Goal: Transaction & Acquisition: Purchase product/service

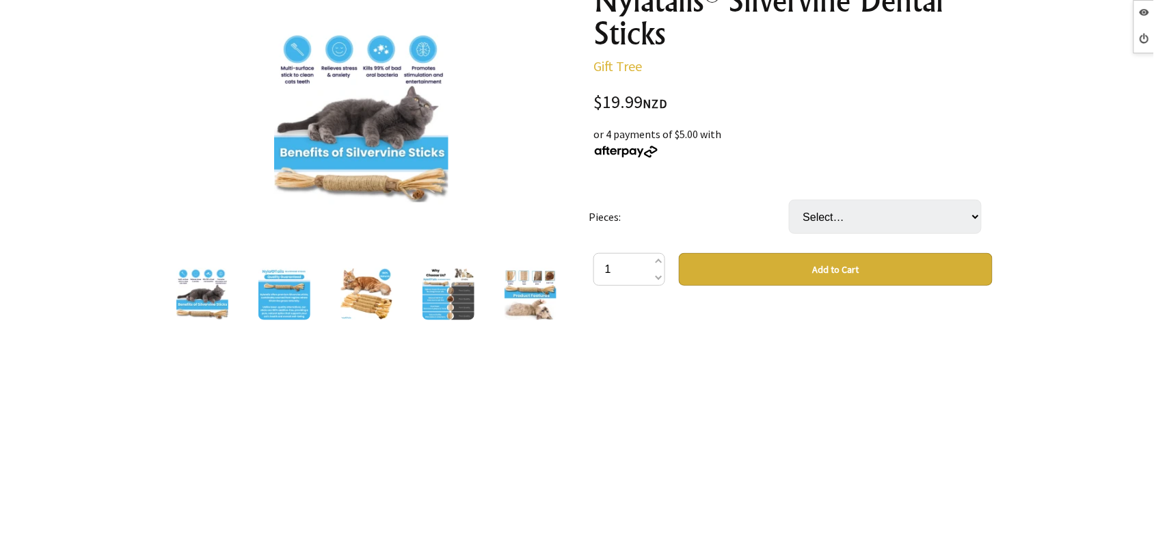
scroll to position [256, 0]
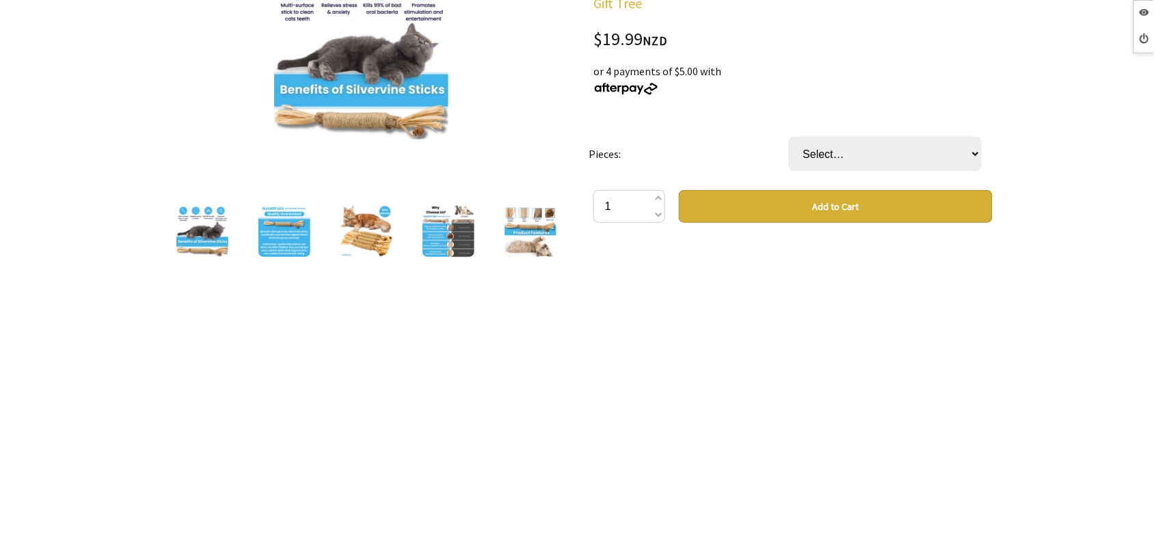
click at [349, 241] on img at bounding box center [366, 231] width 52 height 52
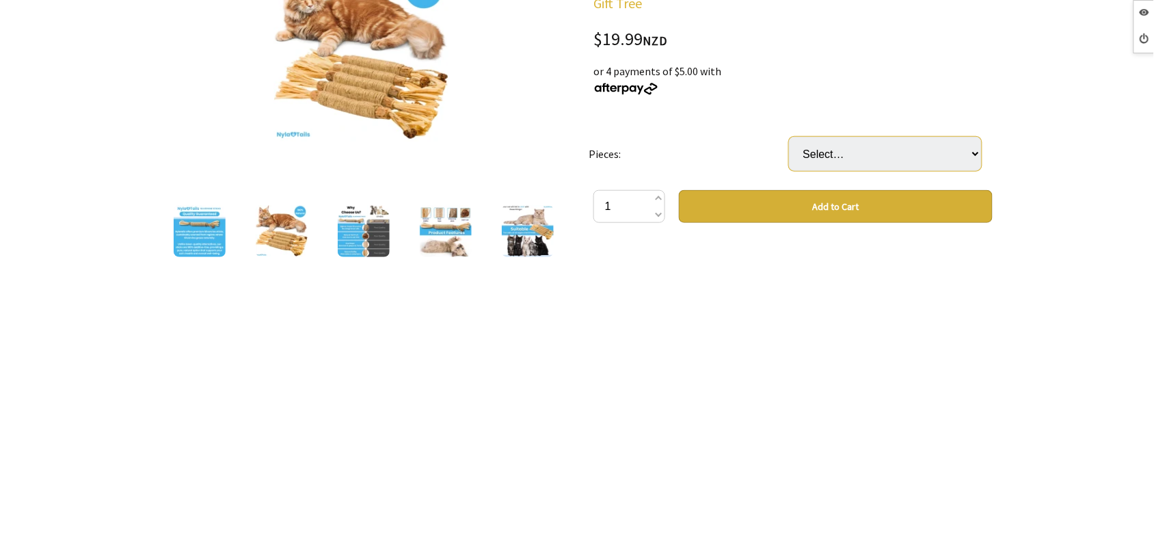
click at [890, 142] on select "Select… 3" at bounding box center [885, 154] width 193 height 34
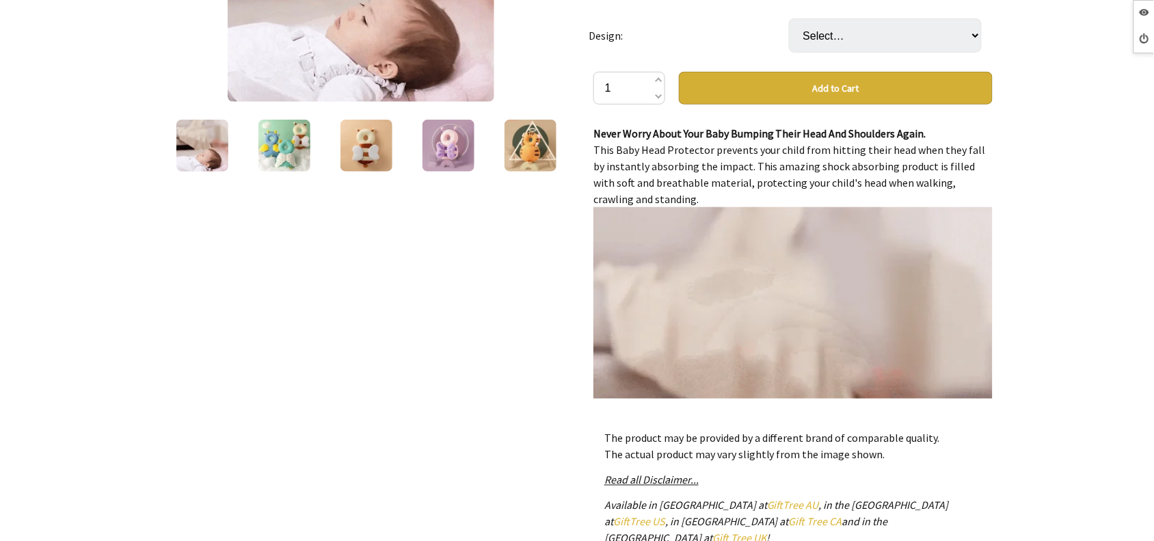
click at [516, 148] on img at bounding box center [530, 146] width 52 height 52
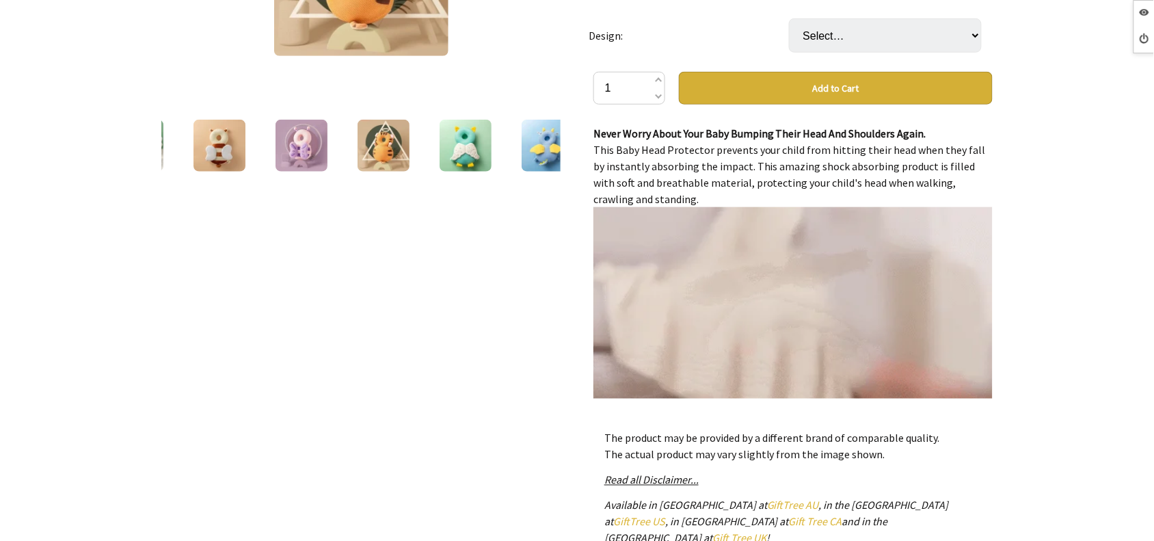
click at [544, 149] on img at bounding box center [548, 146] width 52 height 52
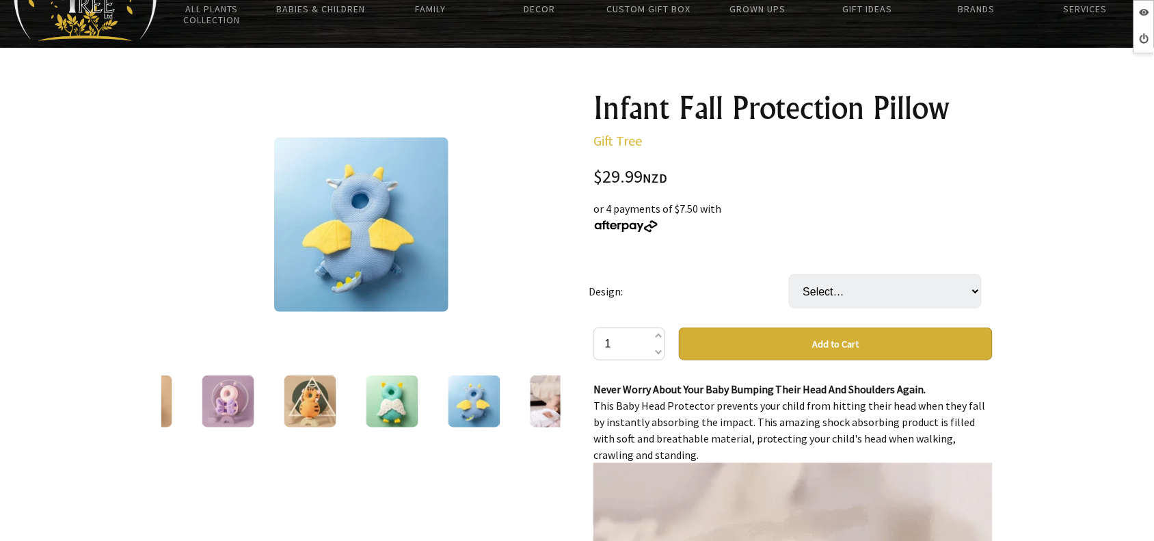
scroll to position [85, 0]
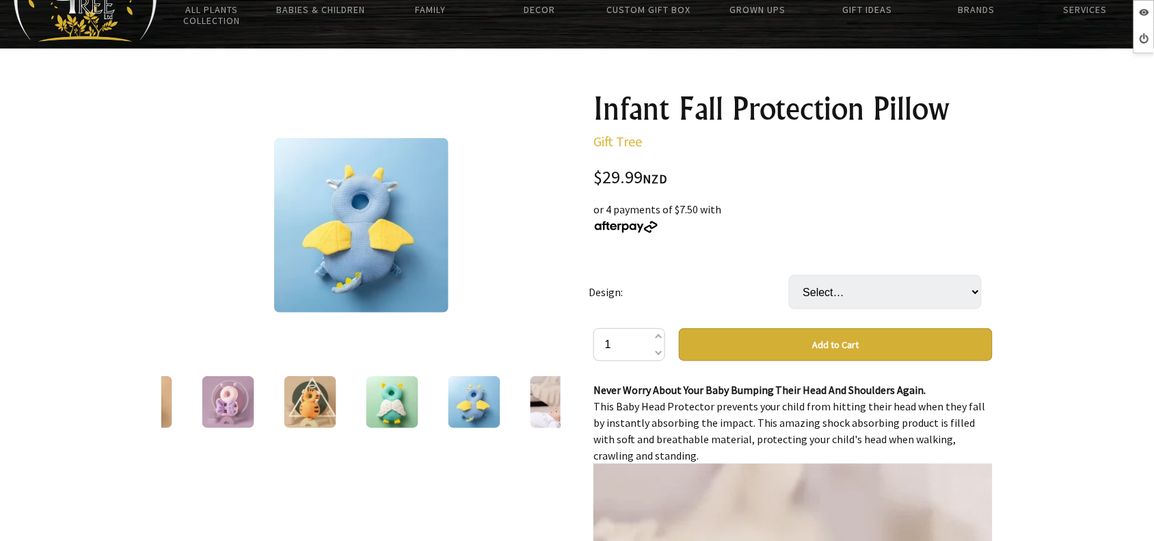
click at [367, 220] on img at bounding box center [361, 225] width 174 height 174
